Goal: Task Accomplishment & Management: Use online tool/utility

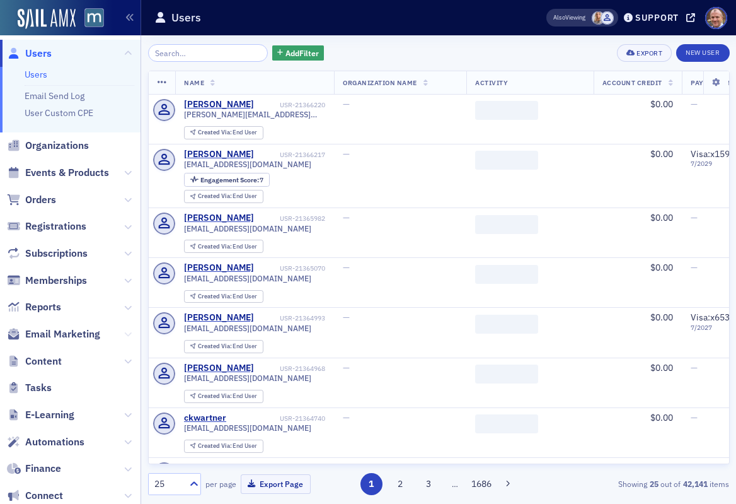
click at [130, 333] on icon at bounding box center [128, 334] width 8 height 8
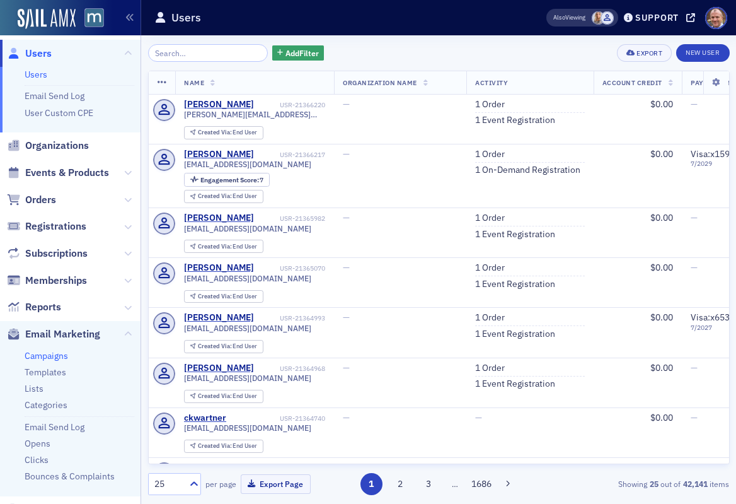
click at [60, 357] on link "Campaigns" at bounding box center [46, 355] width 43 height 11
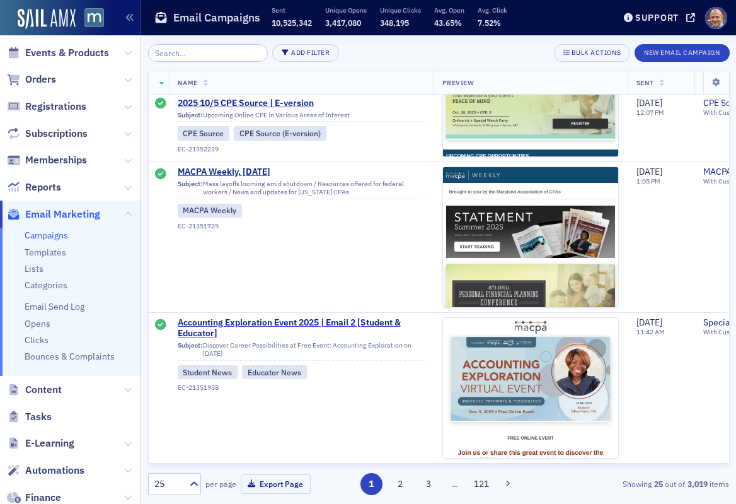
scroll to position [2344, 0]
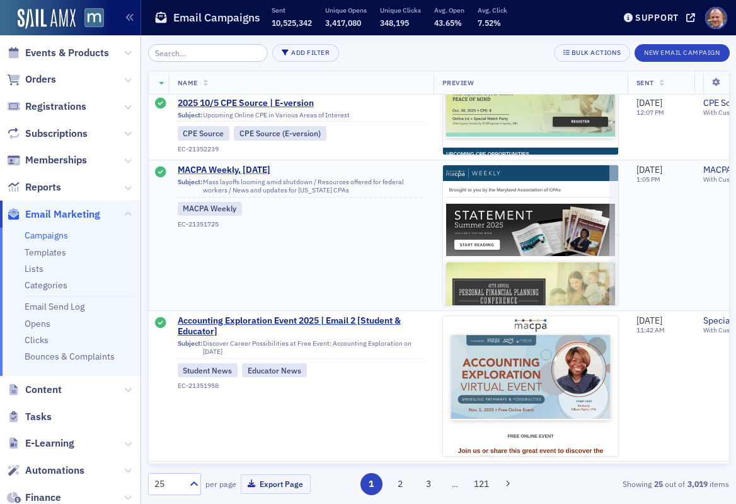
click at [260, 174] on span "MACPA Weekly, [DATE]" at bounding box center [301, 169] width 247 height 11
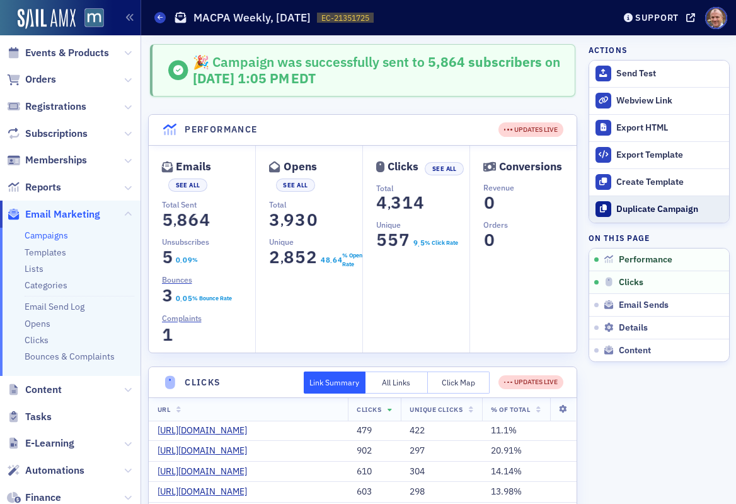
click at [644, 216] on button "Duplicate Campaign" at bounding box center [659, 208] width 140 height 27
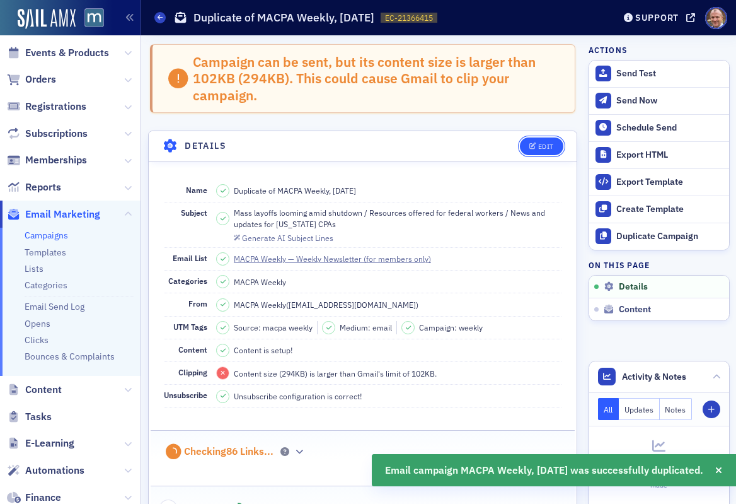
click at [545, 149] on div "Edit" at bounding box center [546, 146] width 16 height 7
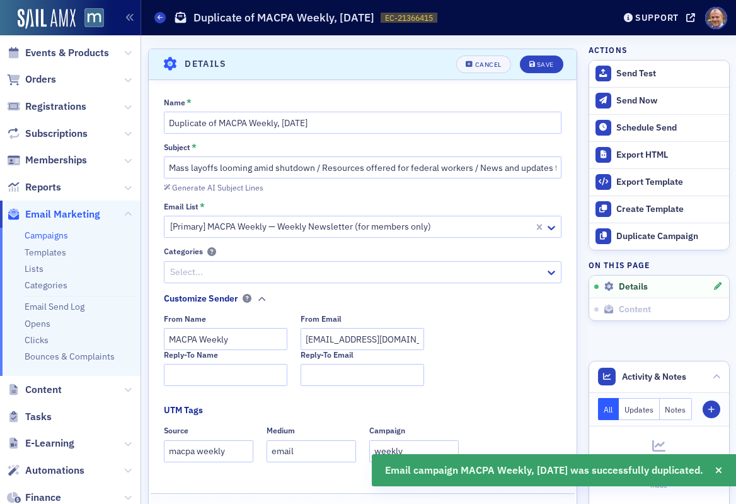
scroll to position [89, 0]
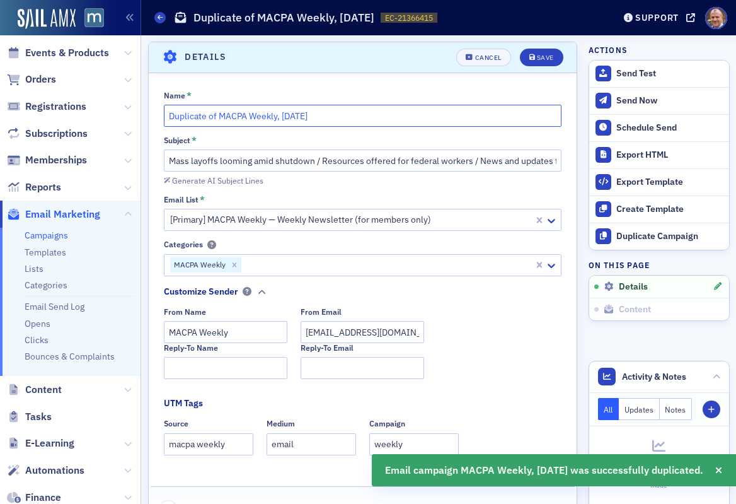
drag, startPoint x: 219, startPoint y: 115, endPoint x: 134, endPoint y: 117, distance: 85.1
click at [134, 117] on div "Users Organizations Events & Products Orders Registrations Subscriptions Member…" at bounding box center [368, 252] width 736 height 504
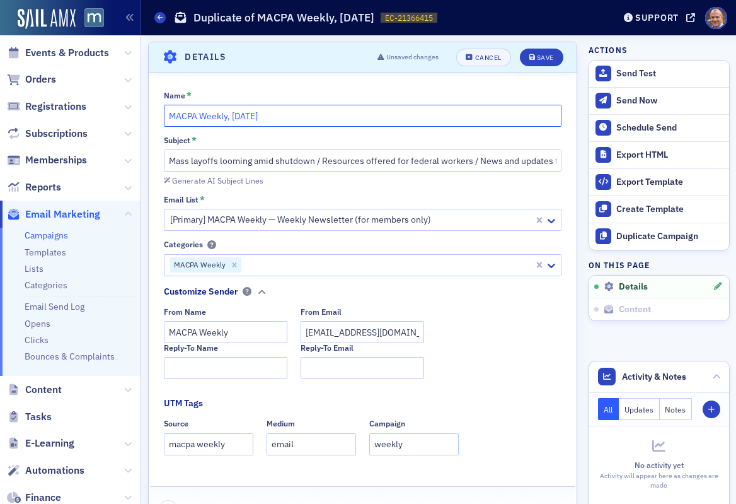
click at [260, 112] on input "MACPA Weekly, [DATE]" at bounding box center [363, 116] width 398 height 22
type input "MACPA Weekly, [DATE]"
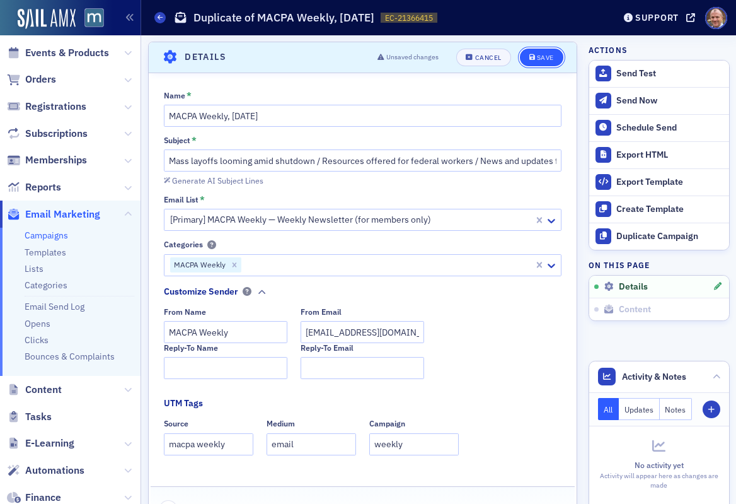
click at [528, 54] on button "Save" at bounding box center [541, 58] width 43 height 18
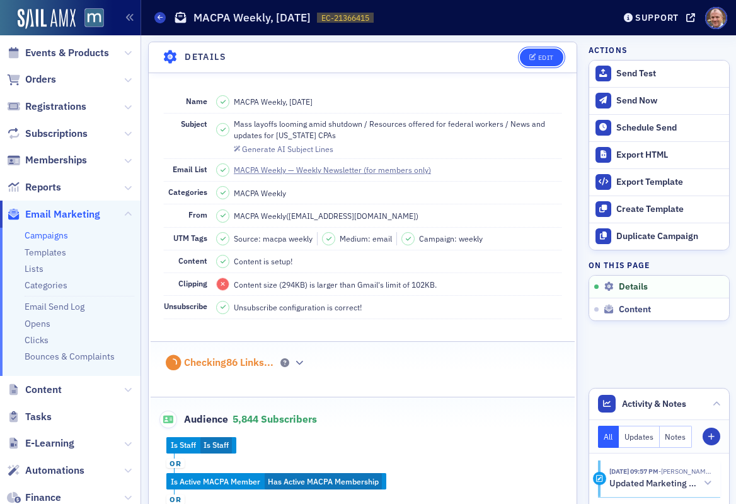
click at [547, 57] on div "Edit" at bounding box center [546, 57] width 16 height 7
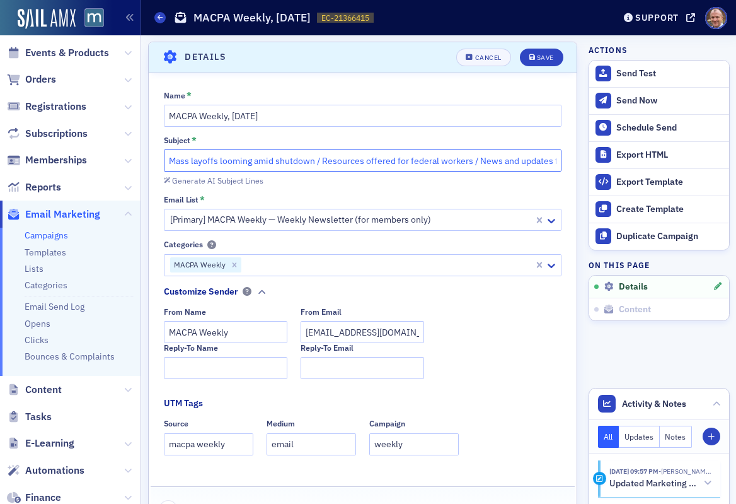
drag, startPoint x: 313, startPoint y: 159, endPoint x: 166, endPoint y: 163, distance: 146.2
click at [166, 163] on input "Mass layoffs looming amid shutdown / Resources offered for federal workers / Ne…" at bounding box center [363, 160] width 398 height 22
paste input "IRS furloughs nearly half of workers"
drag, startPoint x: 317, startPoint y: 159, endPoint x: 464, endPoint y: 162, distance: 147.5
click at [464, 162] on input "IRS furloughs nearly half of workers / Resources offered for federal workers / …" at bounding box center [363, 160] width 398 height 22
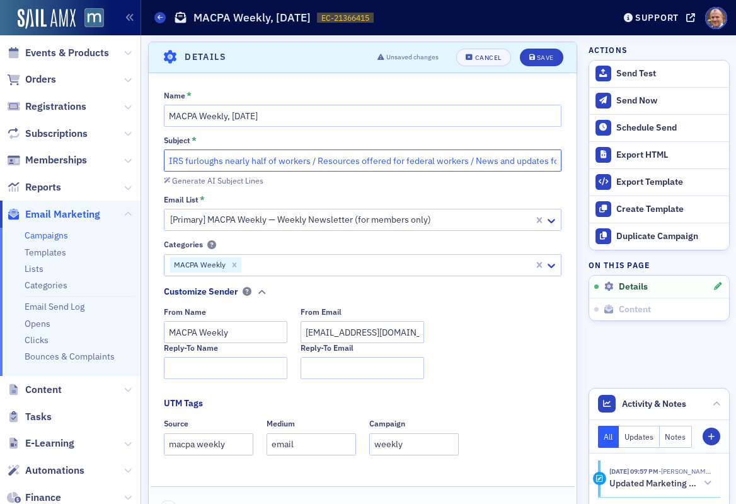
paste input "AICPA seeks to mitigate shutdown's impact"
type input "IRS furloughs nearly half of workers / AICPA seeks to mitigate shutdown's impac…"
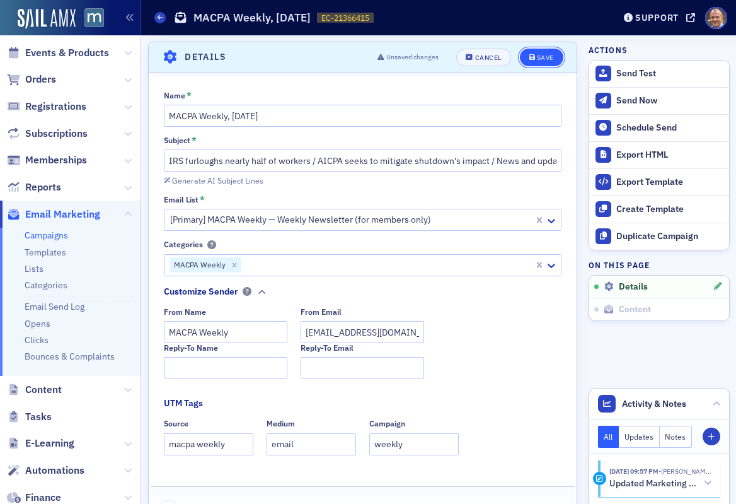
click at [545, 57] on div "Save" at bounding box center [545, 57] width 17 height 7
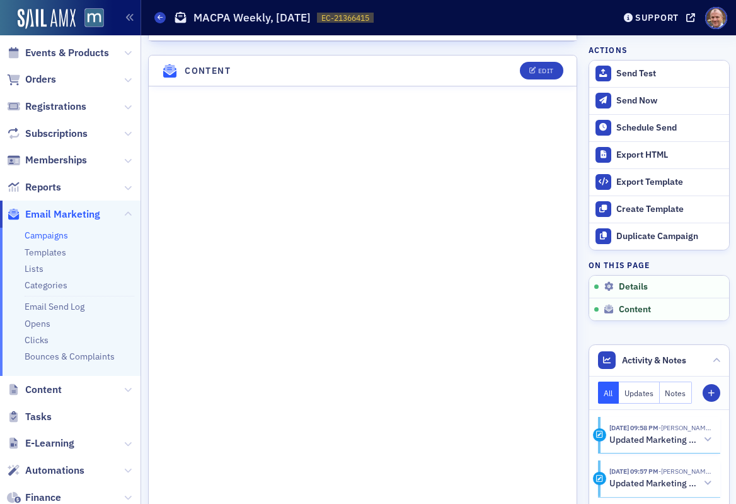
scroll to position [656, 0]
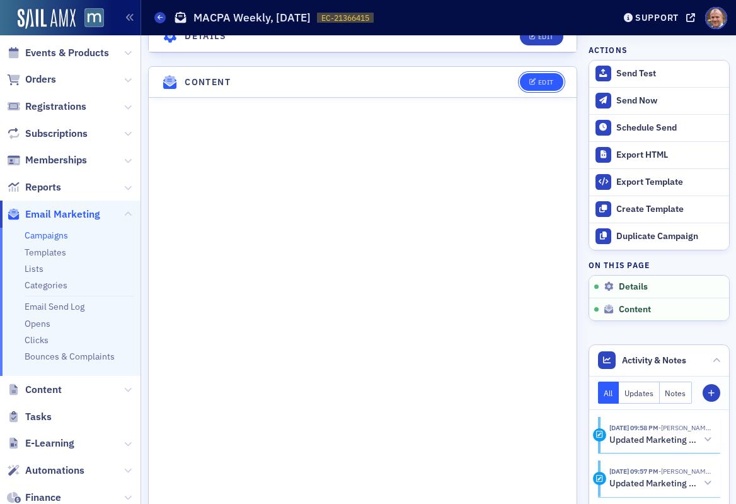
click at [548, 86] on button "Edit" at bounding box center [541, 82] width 43 height 18
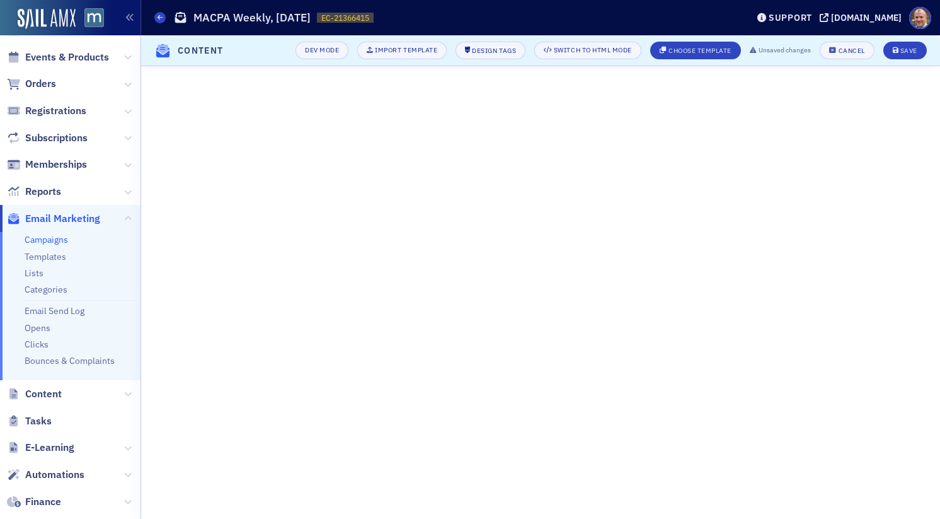
scroll to position [185, 0]
click at [735, 50] on div "Save" at bounding box center [909, 50] width 17 height 7
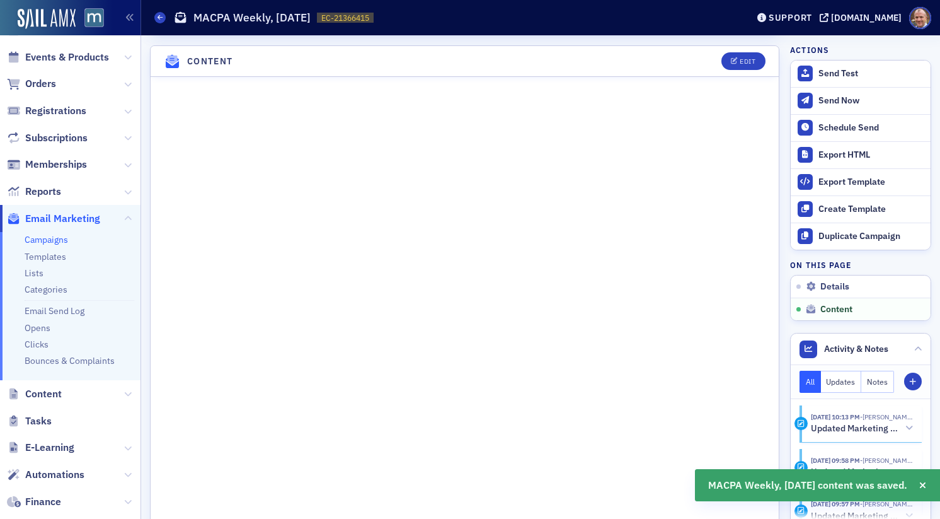
scroll to position [653, 0]
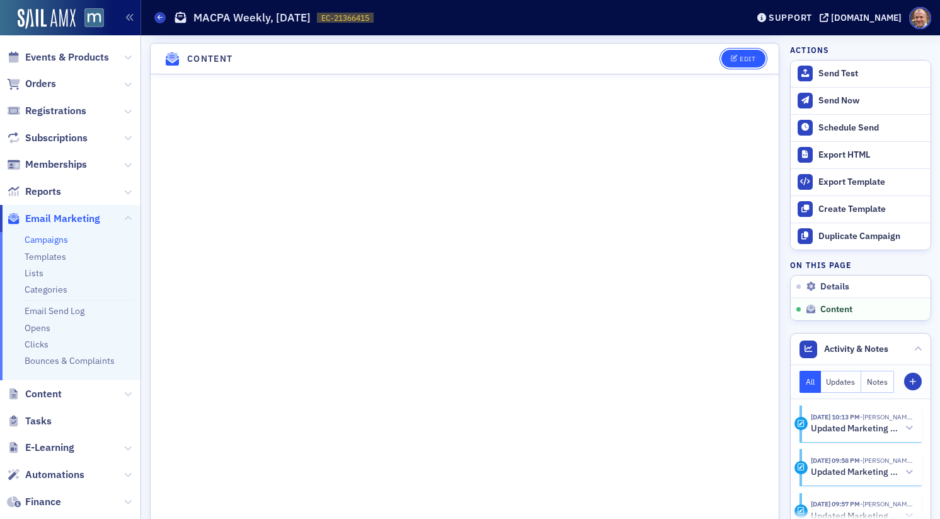
click at [735, 61] on button "Edit" at bounding box center [743, 59] width 43 height 18
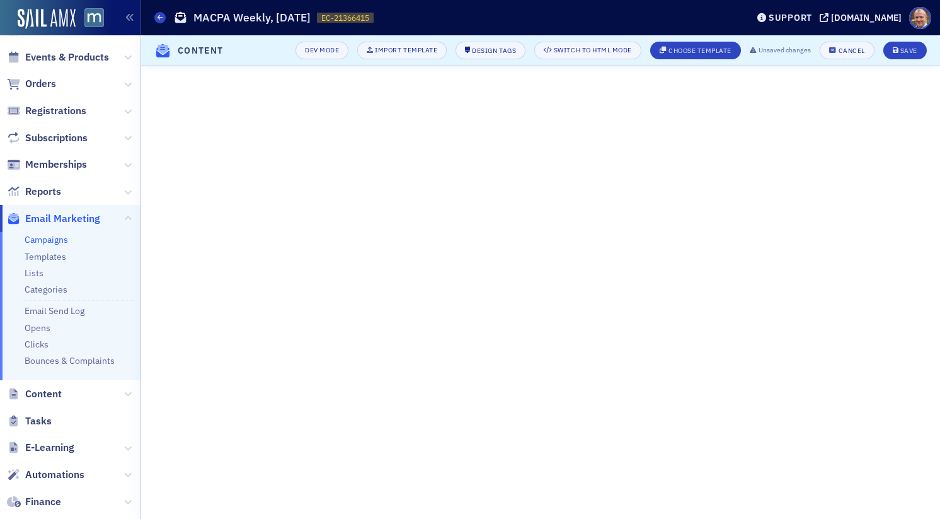
scroll to position [245, 0]
click at [735, 47] on div "Save" at bounding box center [909, 50] width 17 height 7
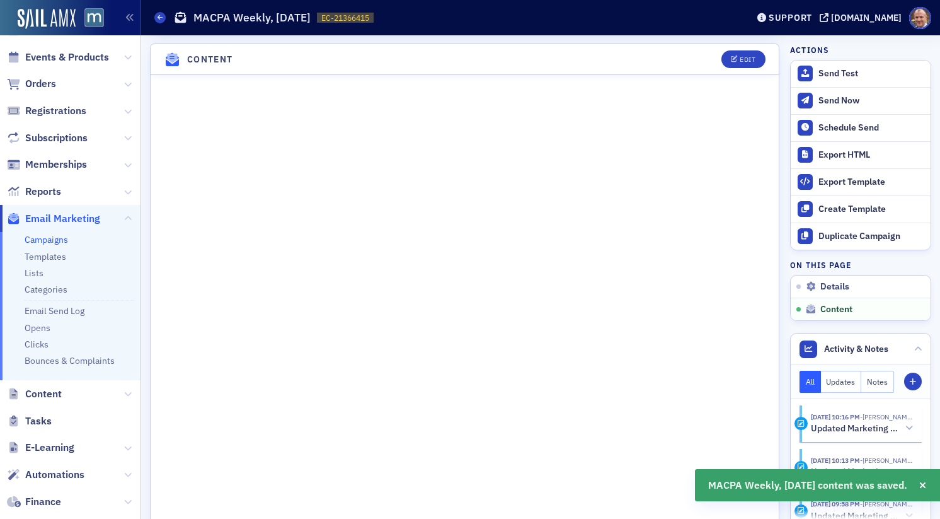
scroll to position [653, 0]
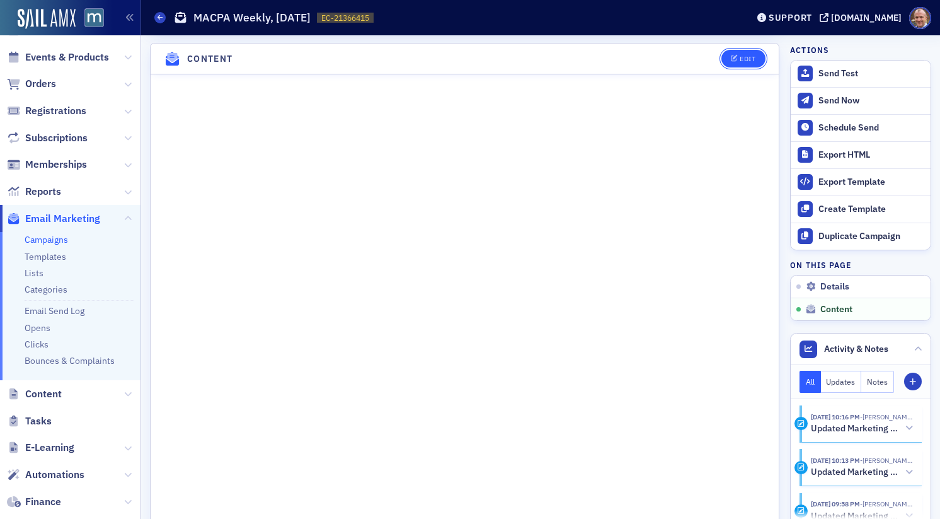
click at [735, 56] on div "Edit" at bounding box center [748, 58] width 16 height 7
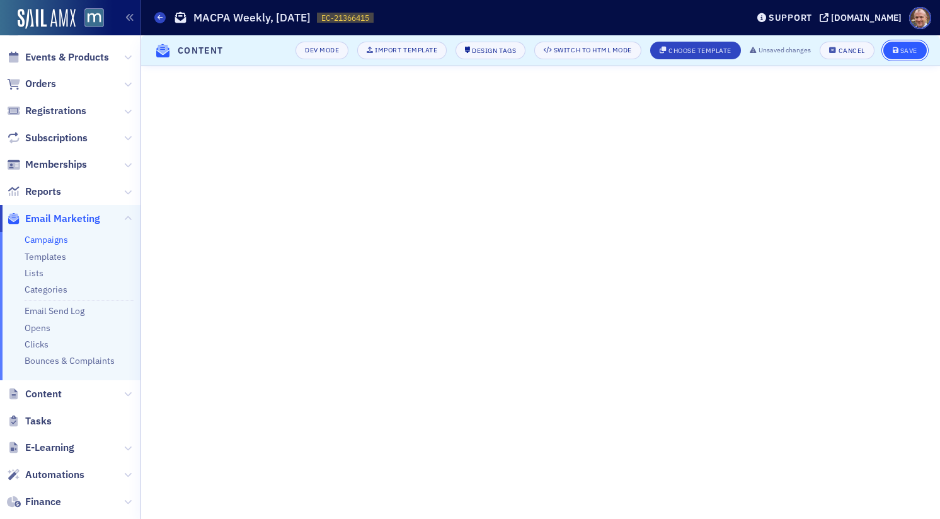
click at [735, 51] on div "Save" at bounding box center [909, 50] width 17 height 7
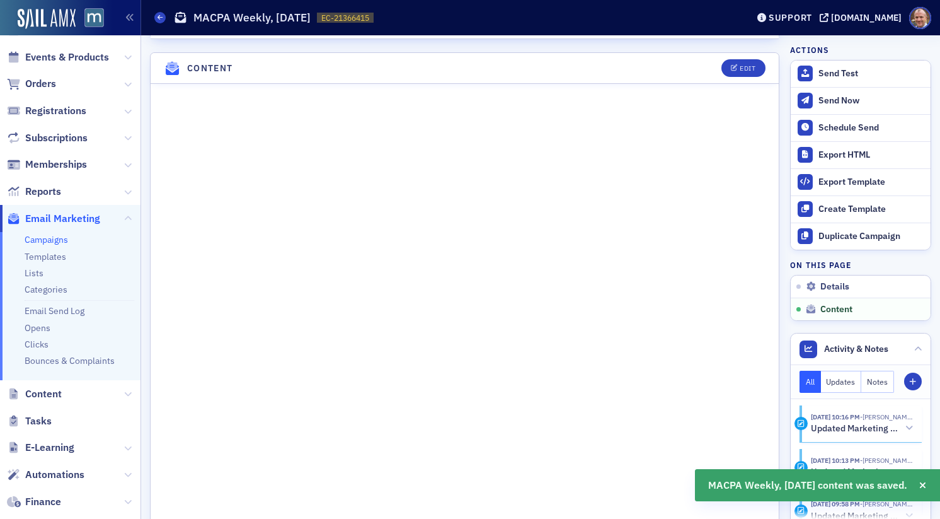
scroll to position [653, 0]
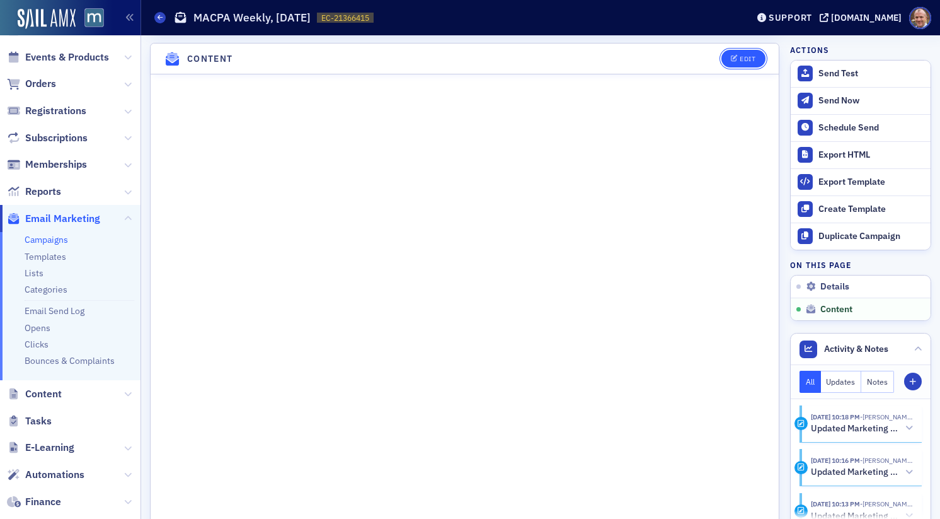
click at [735, 57] on div "Edit" at bounding box center [748, 58] width 16 height 7
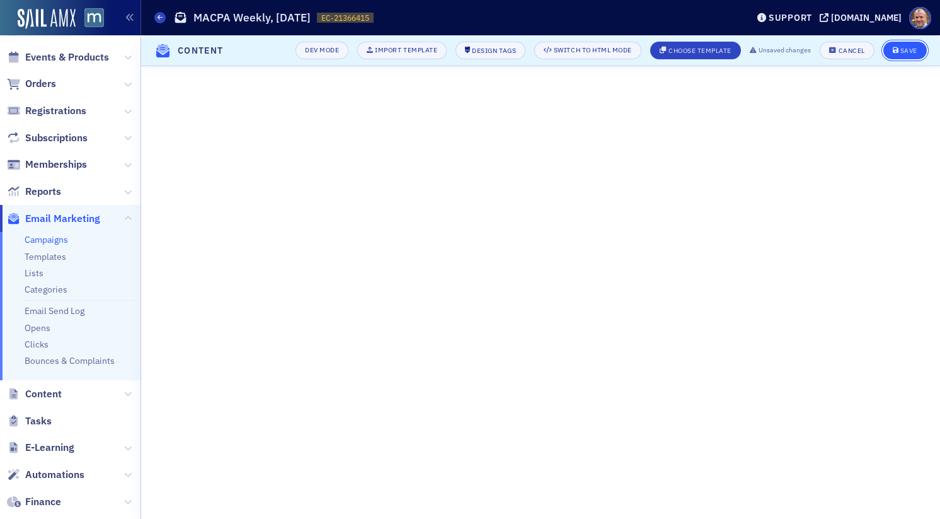
click at [735, 47] on div "Save" at bounding box center [909, 50] width 17 height 7
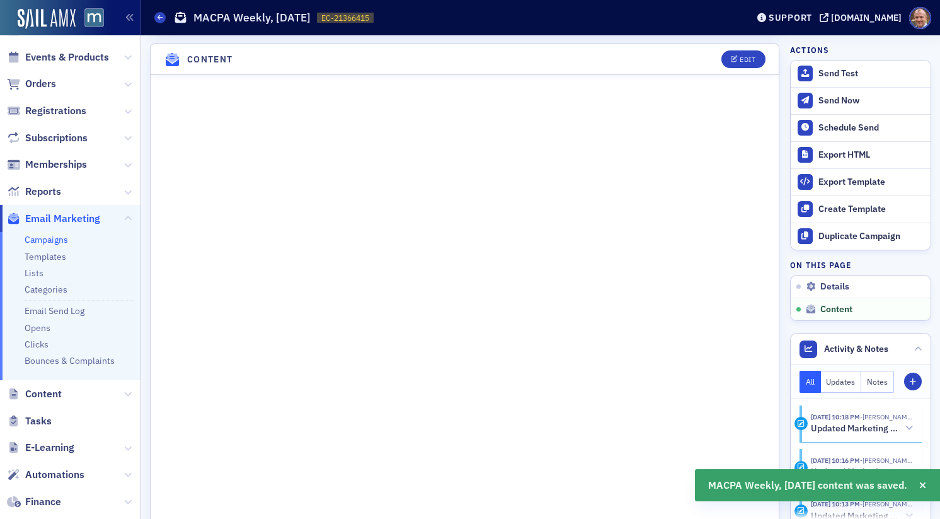
scroll to position [653, 0]
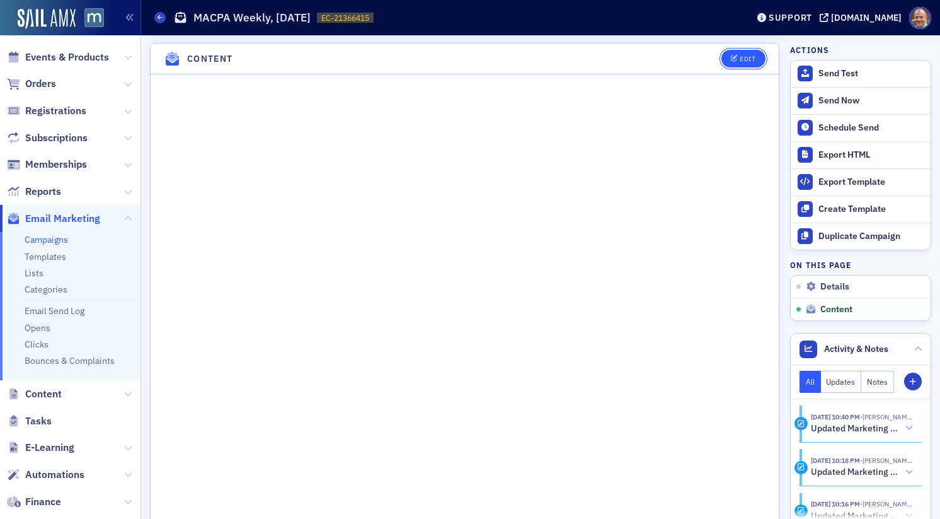
click at [735, 55] on div "Edit" at bounding box center [748, 58] width 16 height 7
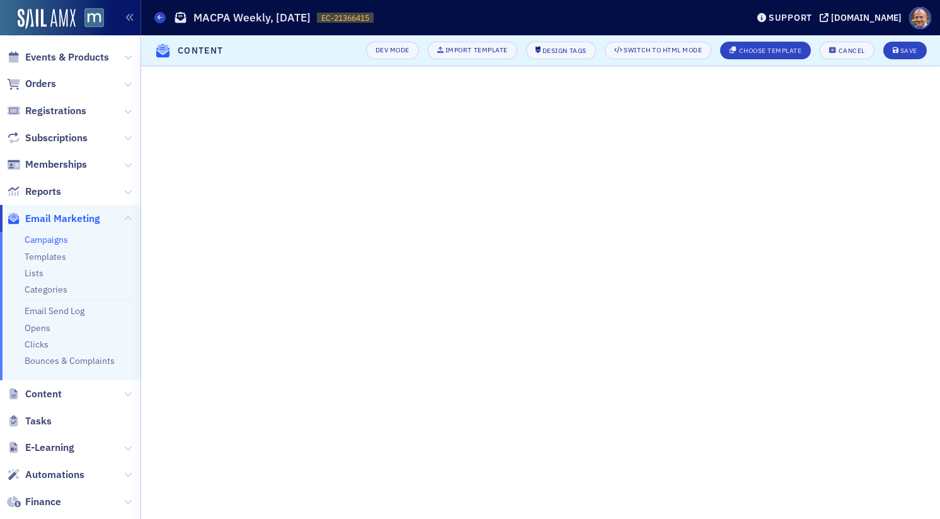
scroll to position [185, 0]
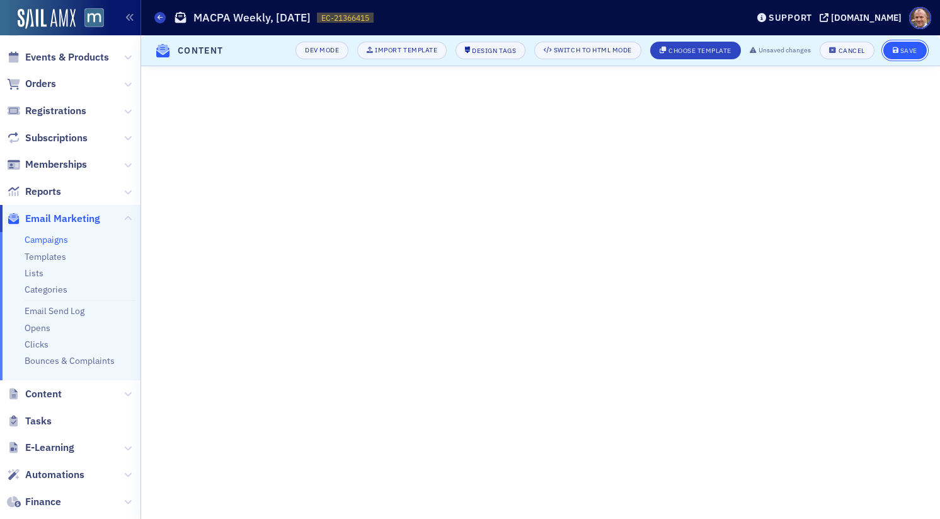
click at [735, 50] on div "Save" at bounding box center [909, 50] width 17 height 7
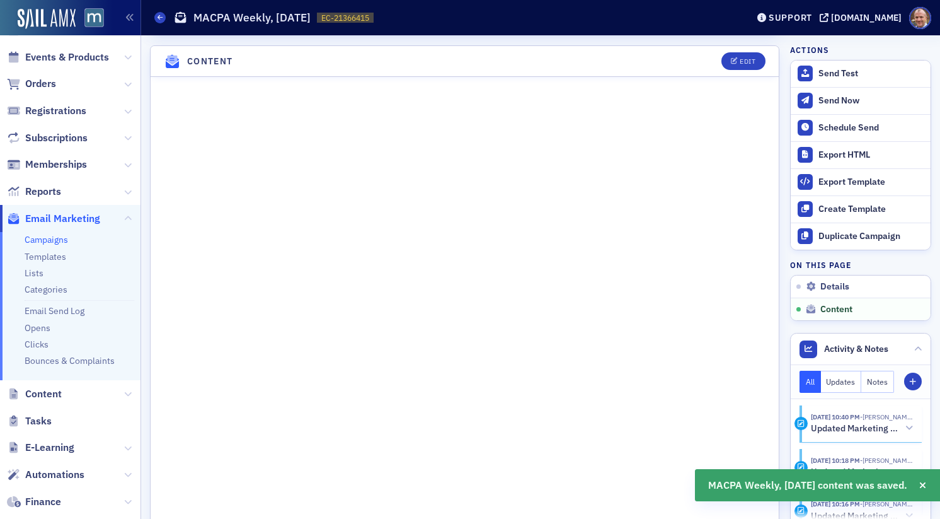
scroll to position [653, 0]
